Goal: Task Accomplishment & Management: Manage account settings

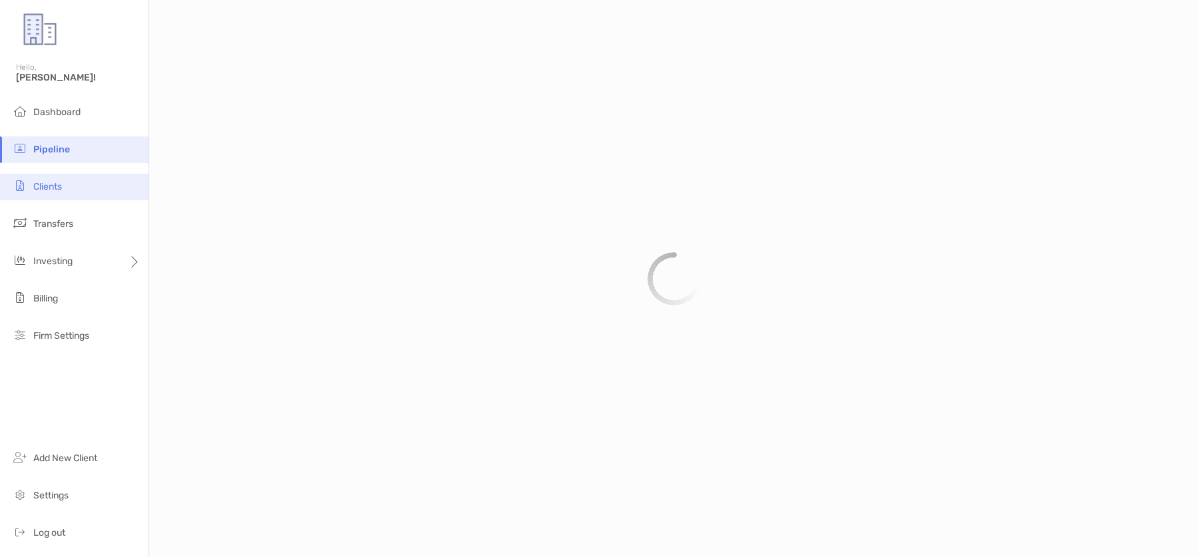
click at [74, 194] on li "Clients" at bounding box center [74, 187] width 148 height 27
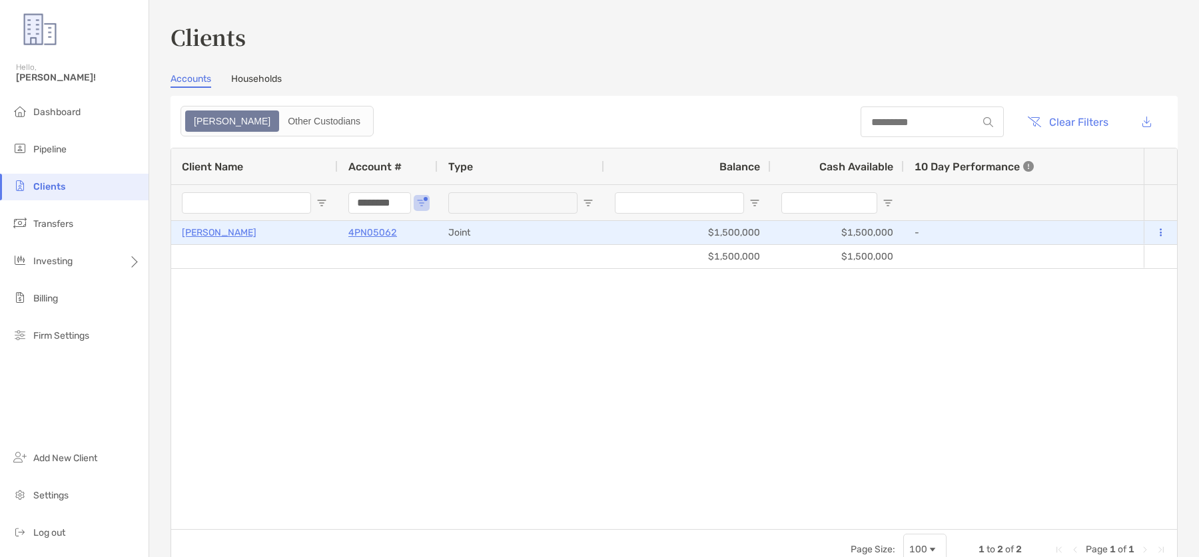
click at [378, 231] on p "4PN05062" at bounding box center [372, 232] width 49 height 17
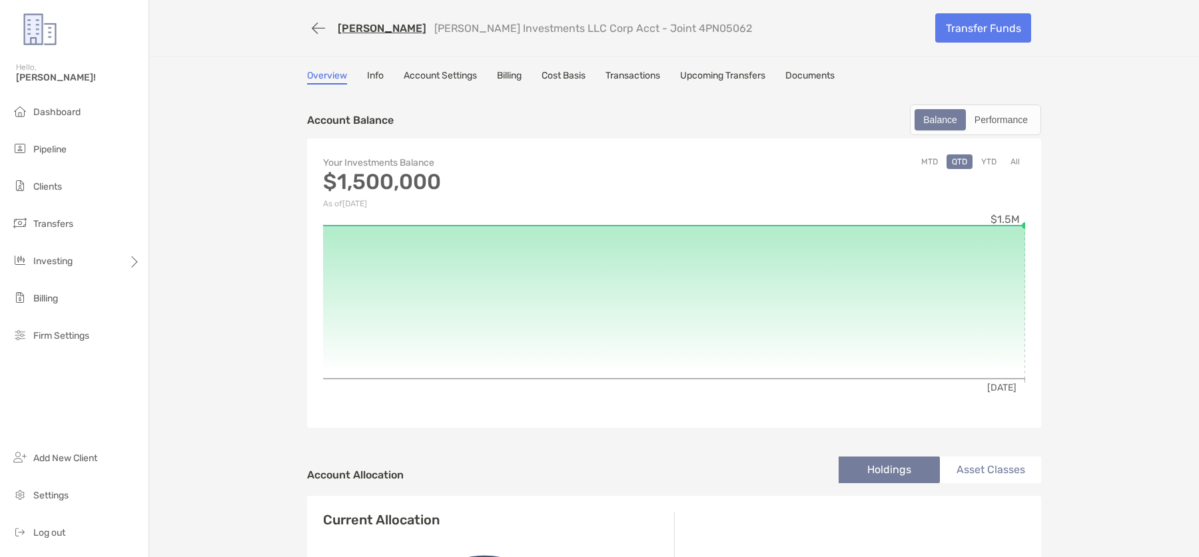
click at [377, 78] on link "Info" at bounding box center [375, 77] width 17 height 15
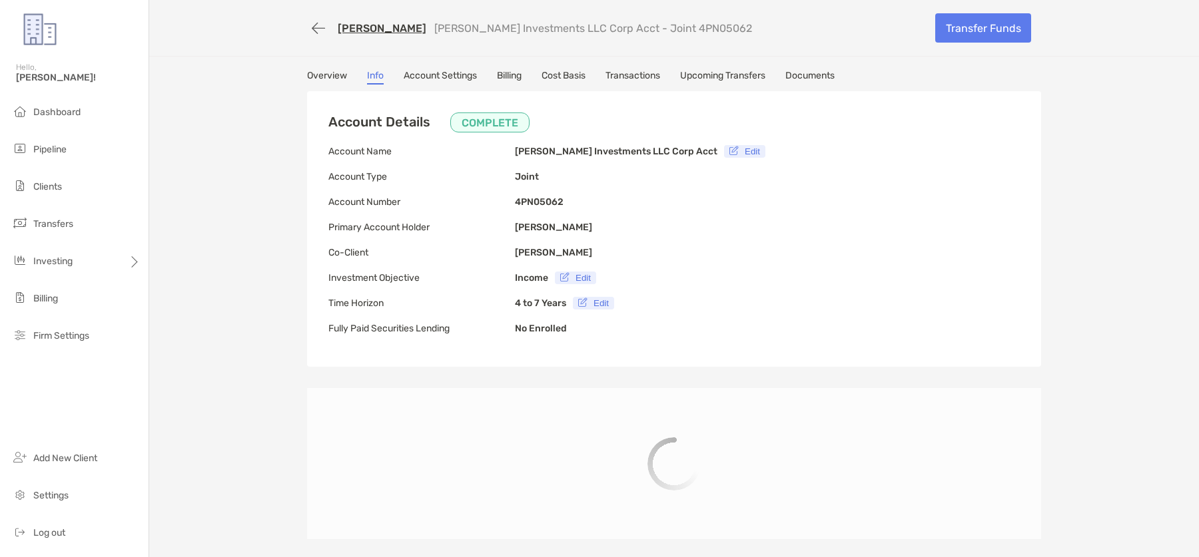
type input "**********"
